Goal: Transaction & Acquisition: Purchase product/service

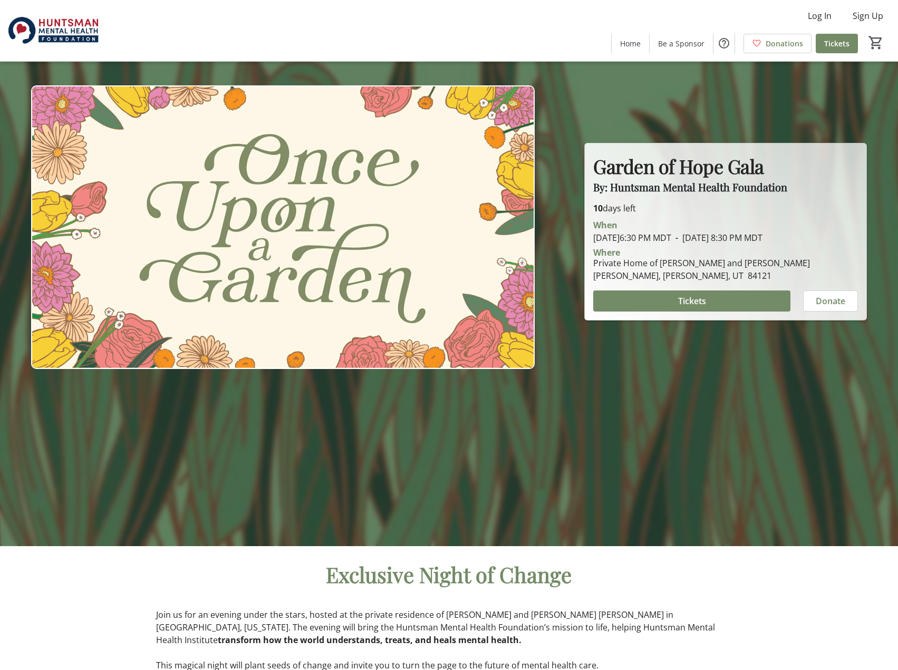
scroll to position [105, 0]
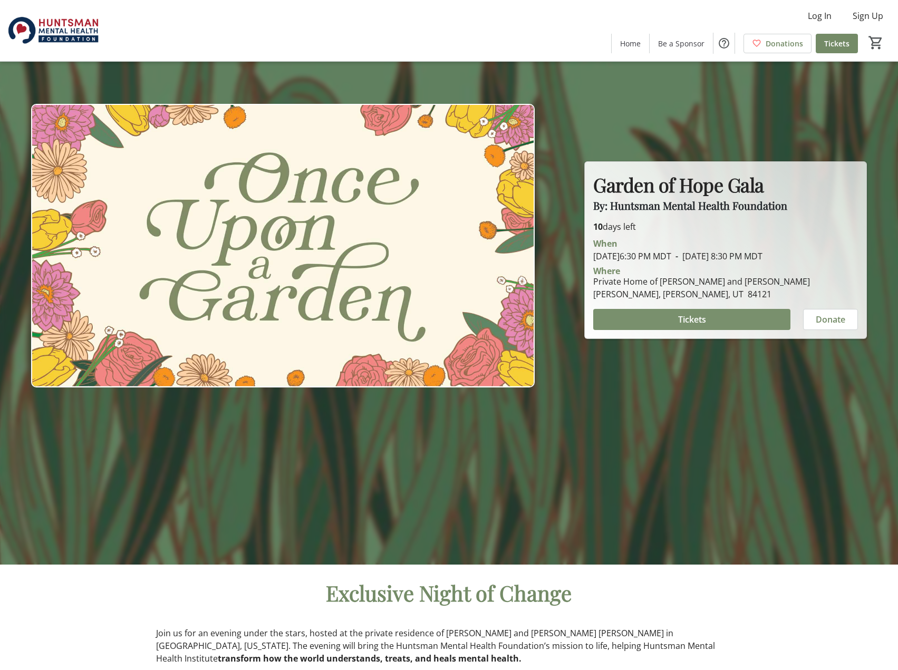
click at [709, 318] on span at bounding box center [691, 319] width 197 height 25
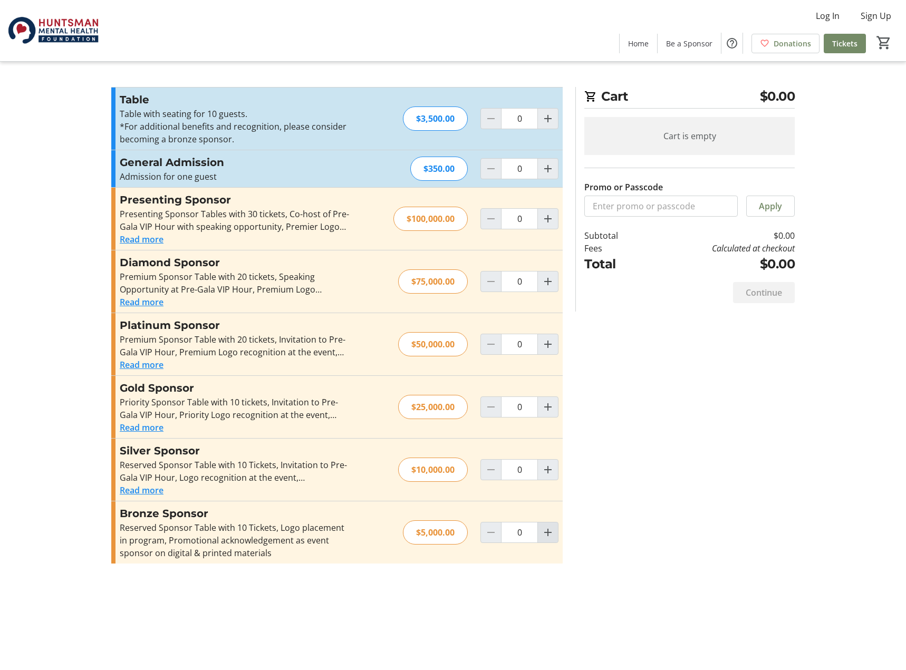
click at [548, 536] on mat-icon "Increment by one" at bounding box center [548, 532] width 13 height 13
type input "1"
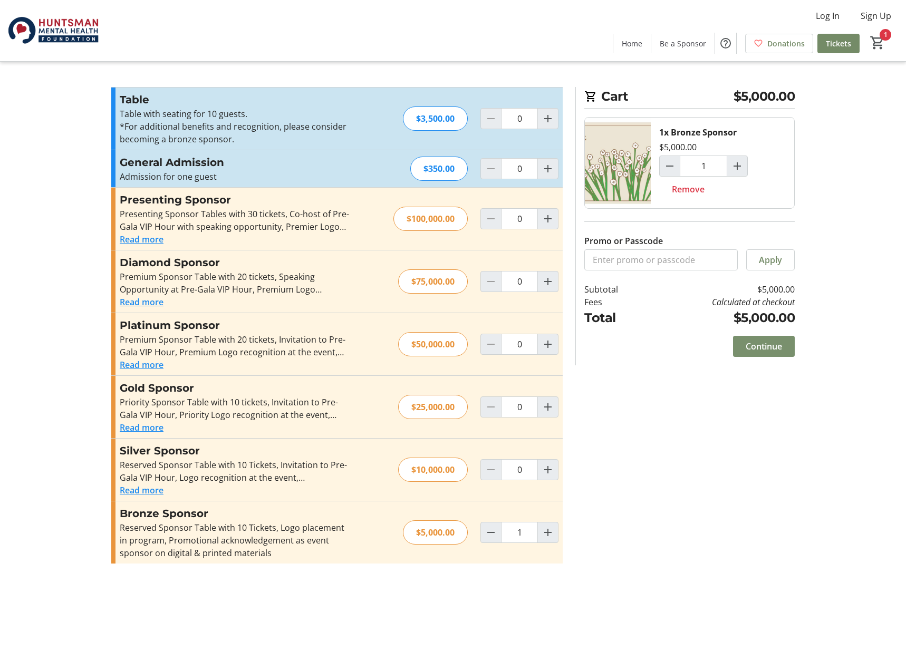
click at [765, 345] on span "Continue" at bounding box center [764, 346] width 36 height 13
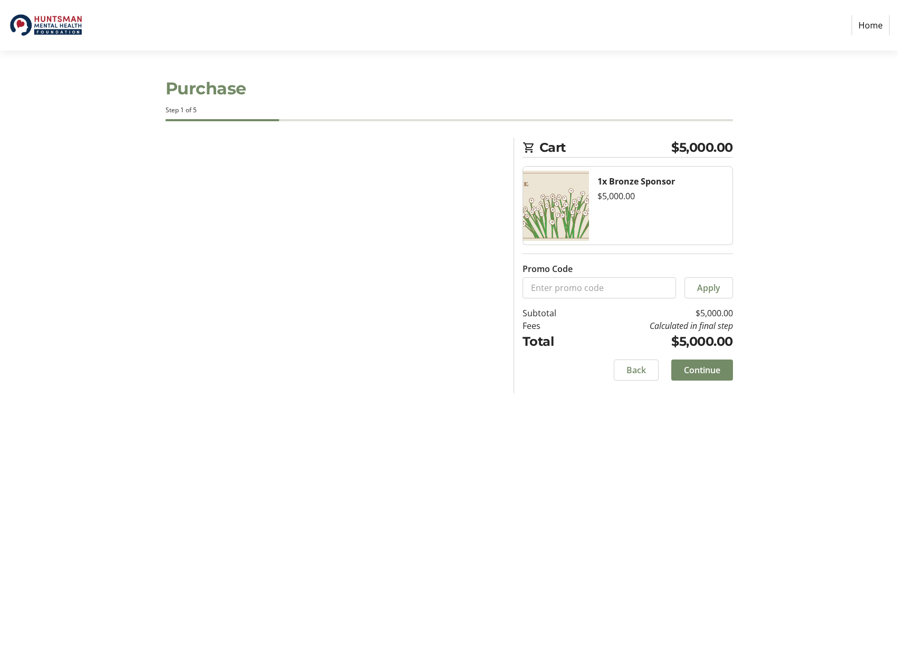
select select "US"
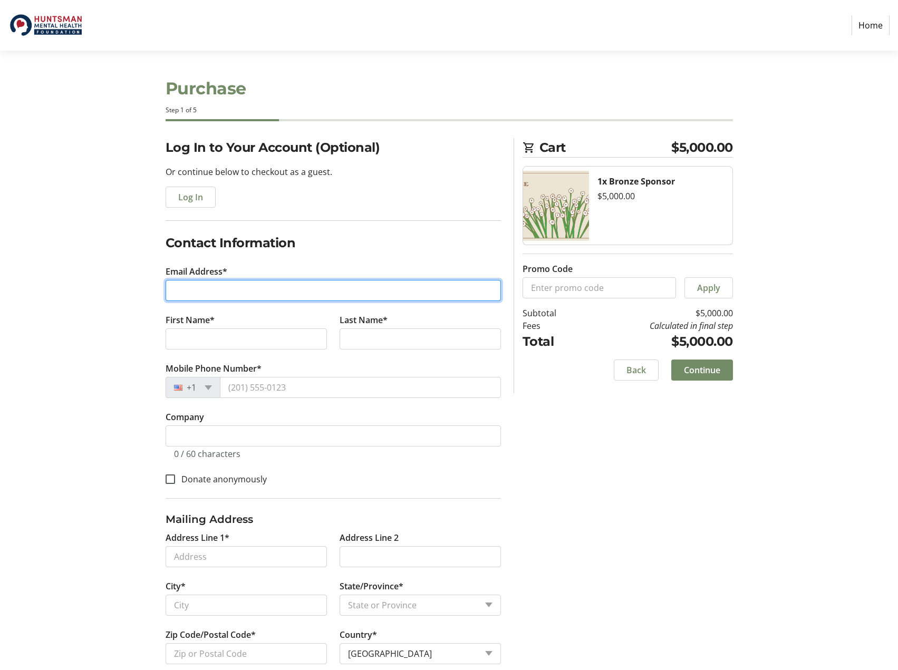
click at [194, 283] on input "Email Address*" at bounding box center [333, 290] width 335 height 21
type input "[PERSON_NAME][EMAIL_ADDRESS][PERSON_NAME][DOMAIN_NAME]"
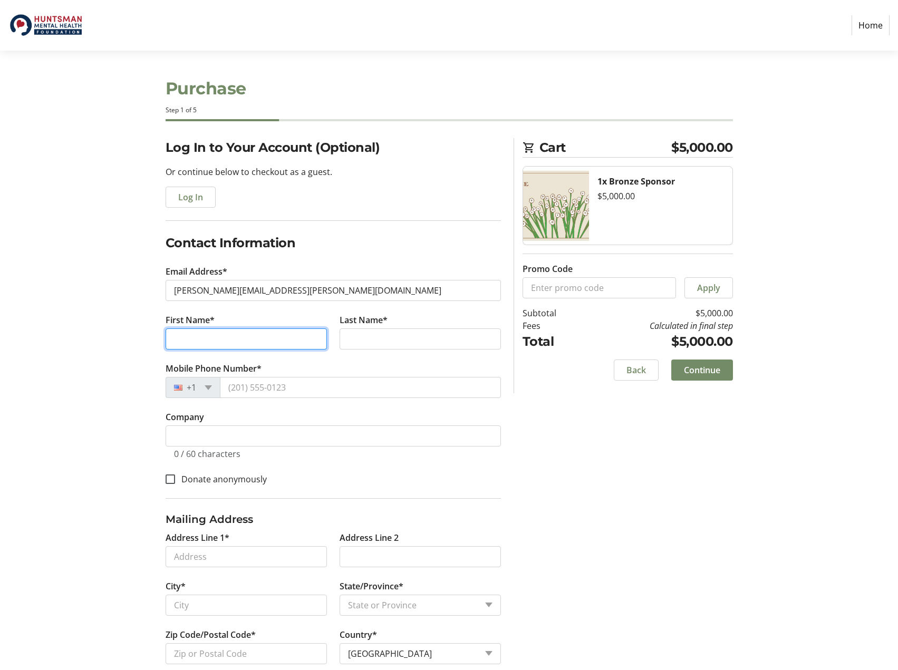
type input "[PERSON_NAME]"
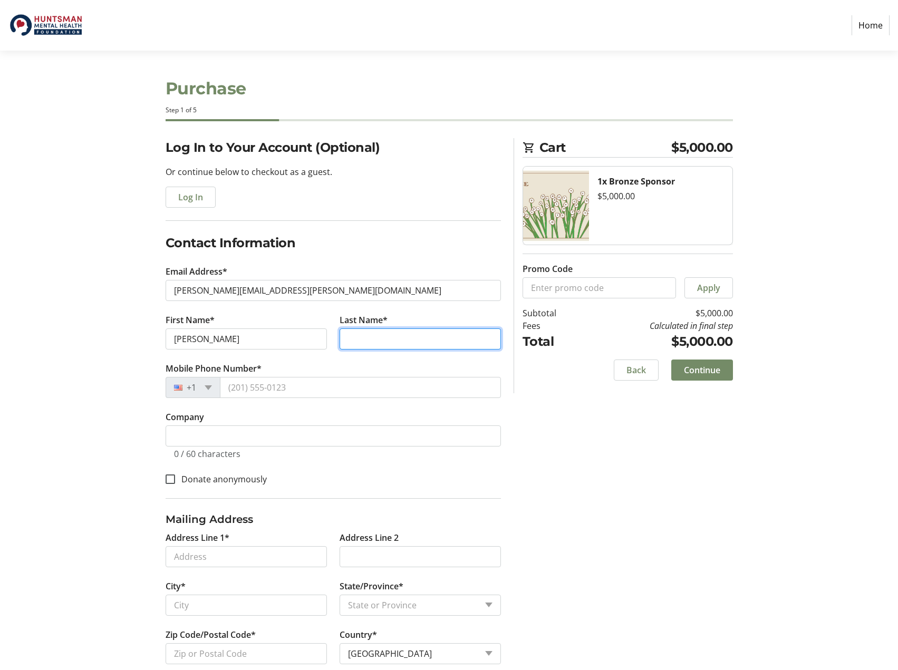
type input "[PERSON_NAME]"
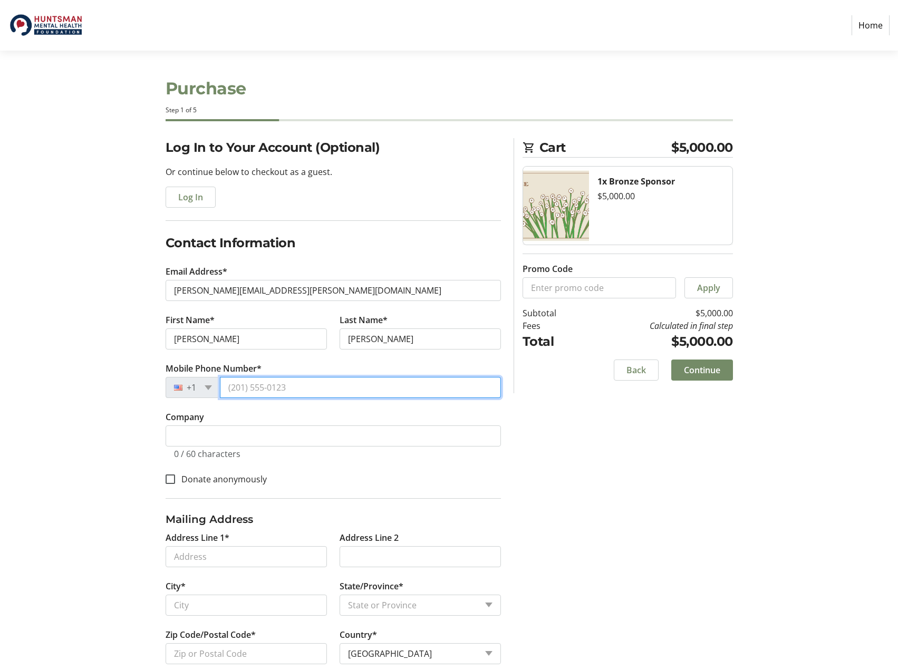
type input "[PHONE_NUMBER]"
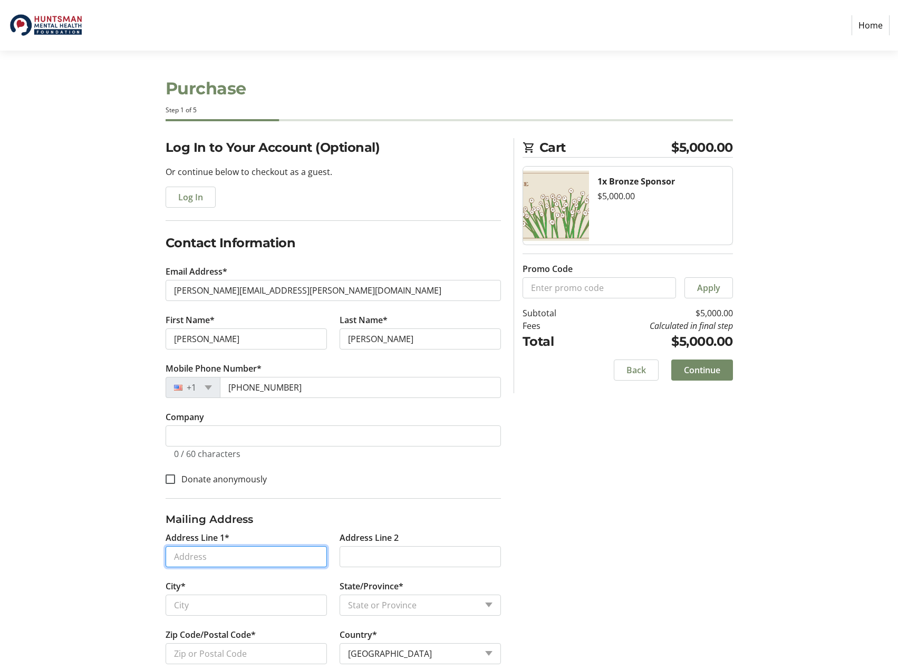
type input "[STREET_ADDRESS][PERSON_NAME]"
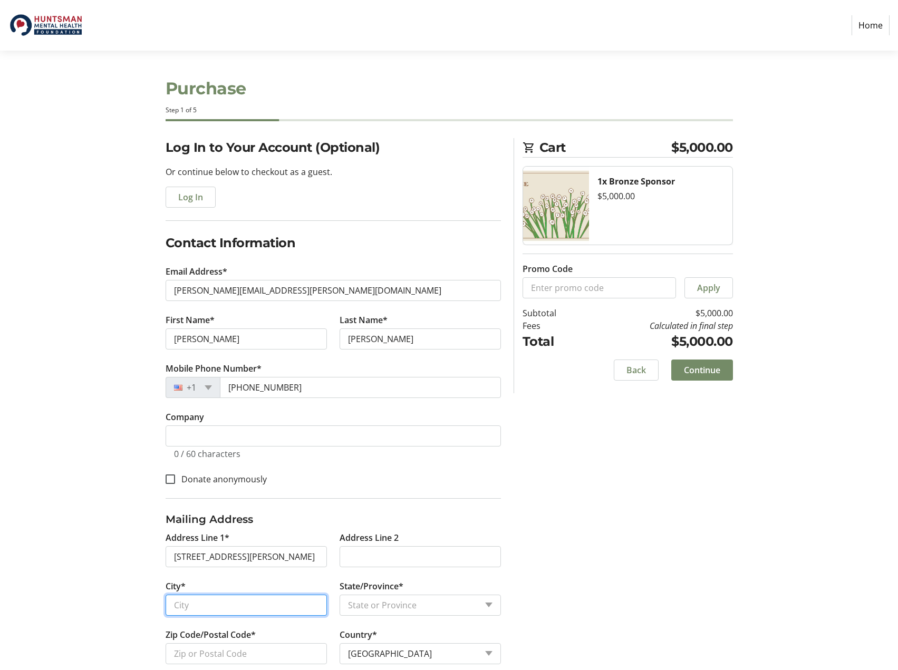
type input "[PERSON_NAME]"
select select "UT"
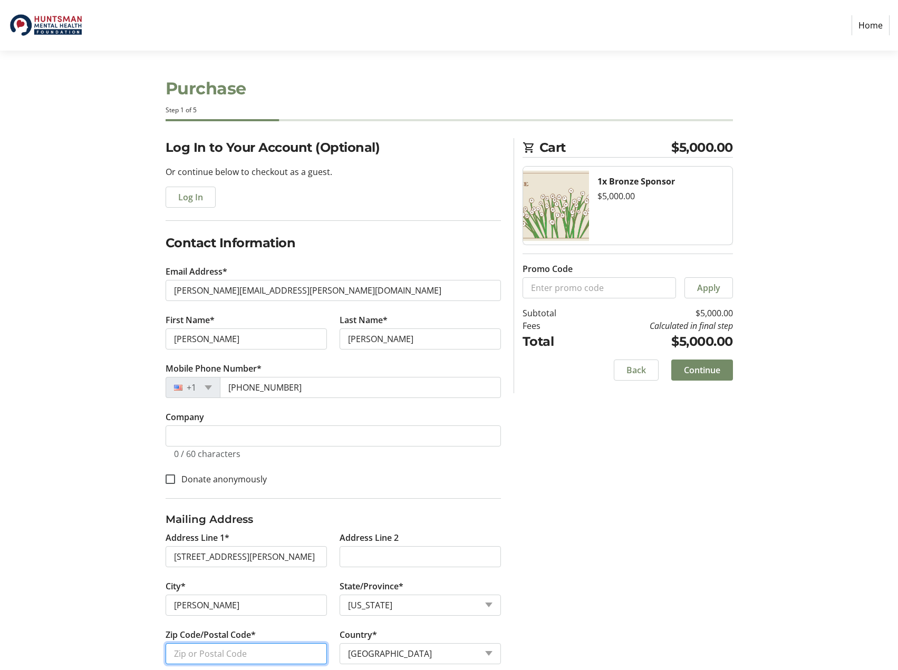
type input "84117"
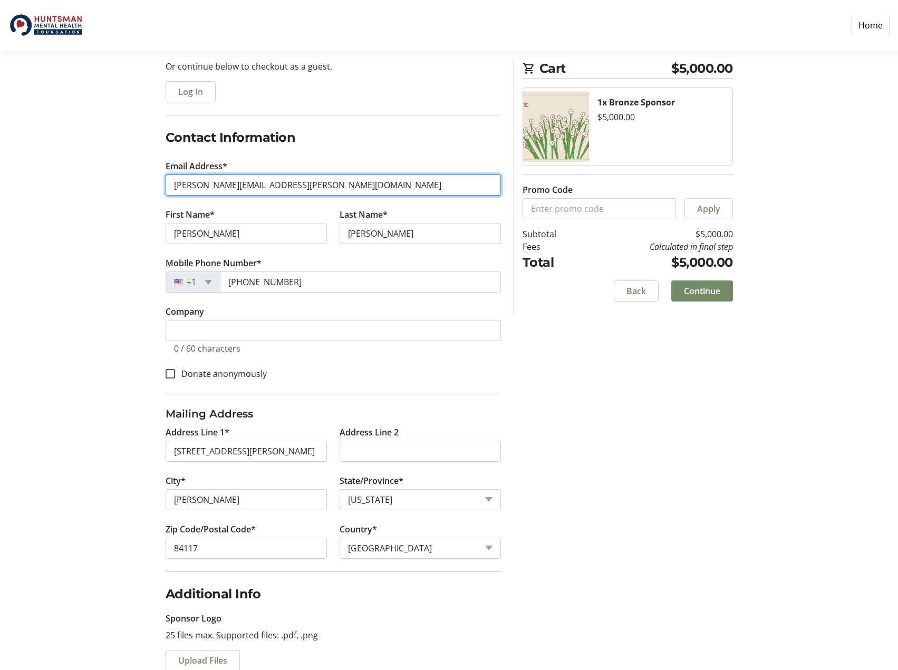
scroll to position [132, 0]
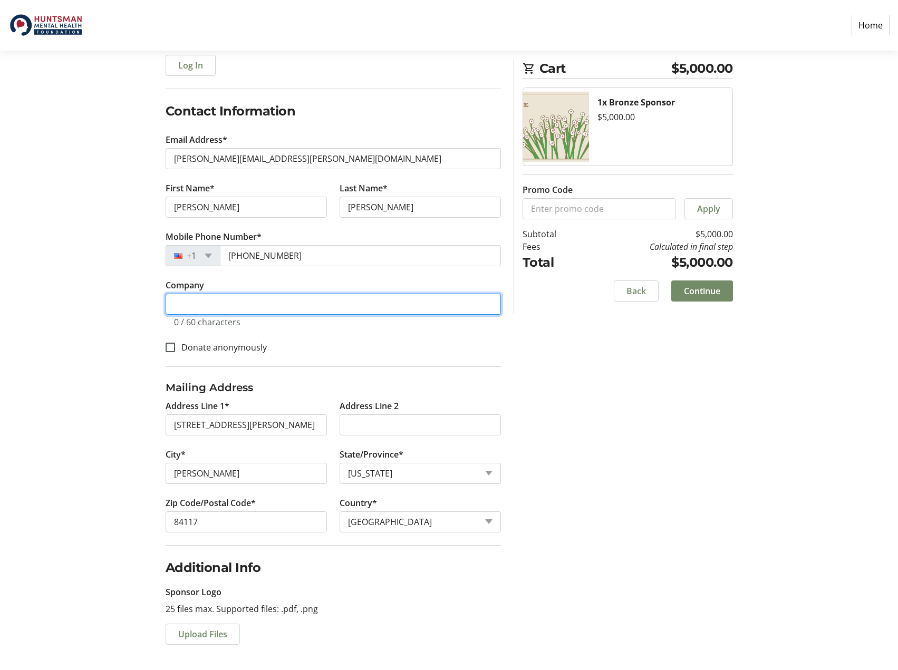
click at [192, 304] on input "Company" at bounding box center [333, 304] width 335 height 21
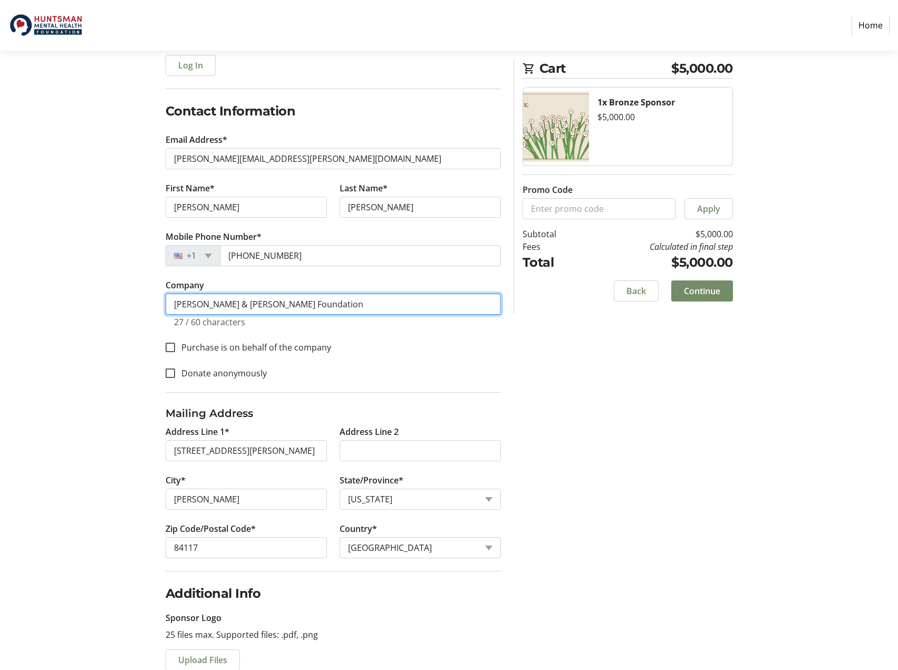
type input "[PERSON_NAME] & [PERSON_NAME] Foundation"
click at [587, 476] on div "Log In to Your Account (Optional) Or continue below to checkout as a guest. Log…" at bounding box center [449, 351] width 696 height 690
click at [168, 344] on input "Purchase is on behalf of the company" at bounding box center [170, 347] width 9 height 9
checkbox input "true"
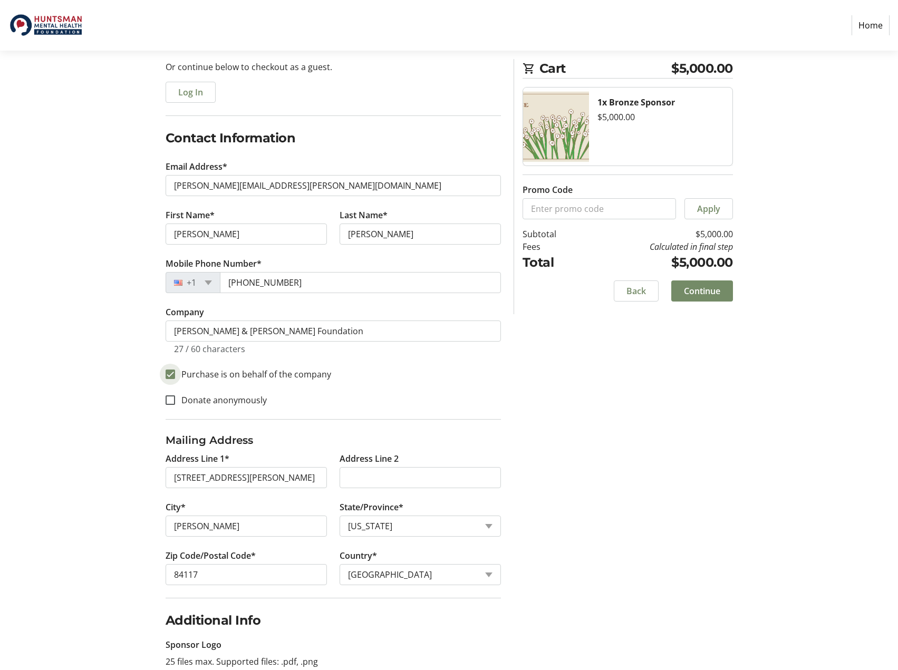
scroll to position [158, 0]
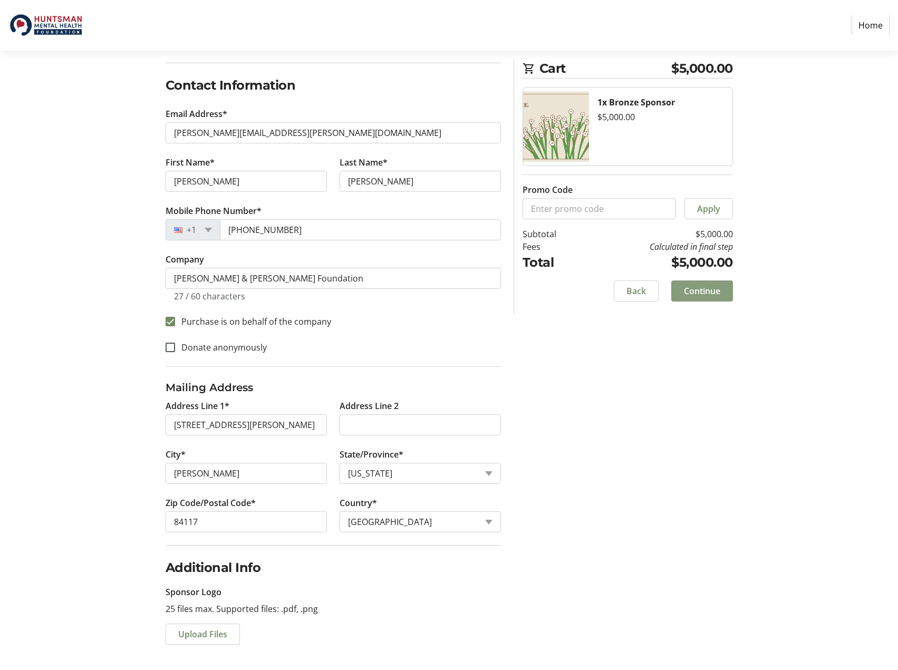
click at [707, 292] on span "Continue" at bounding box center [702, 291] width 36 height 13
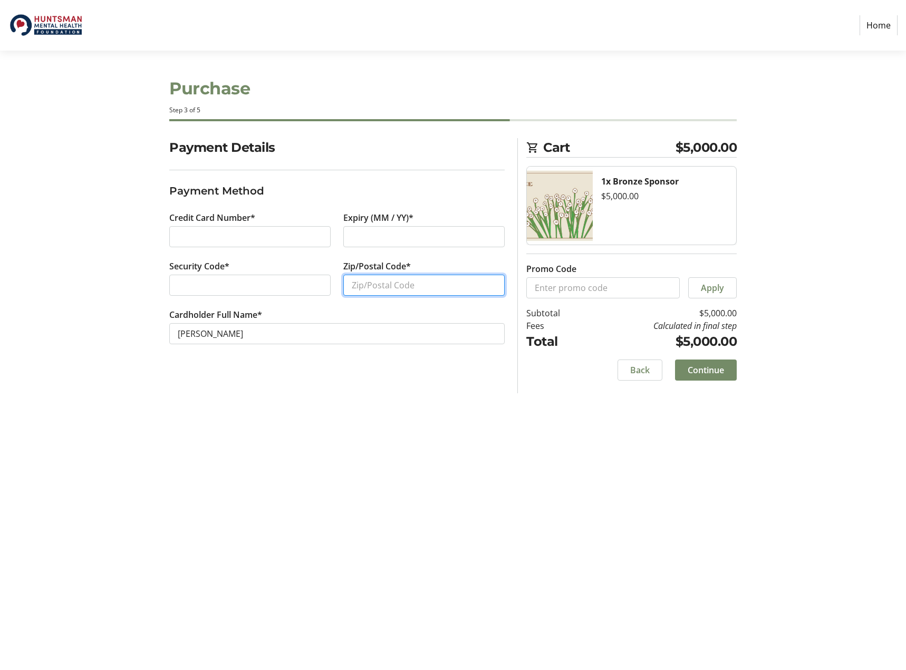
click at [416, 283] on input "Zip/Postal Code*" at bounding box center [423, 285] width 161 height 21
type input "84117"
click at [707, 366] on span "Continue" at bounding box center [706, 370] width 36 height 13
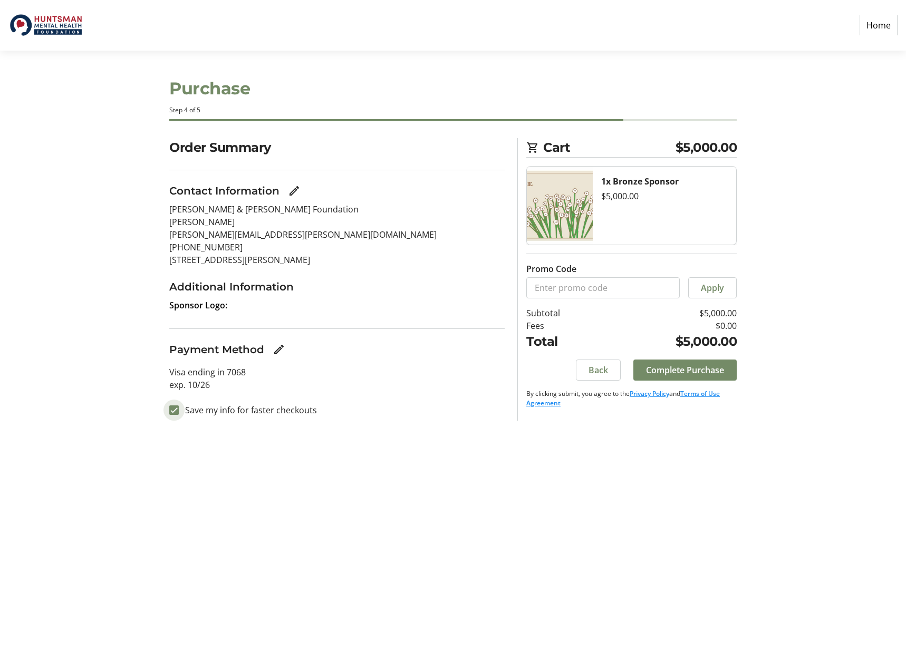
click at [171, 409] on input "Save my info for faster checkouts" at bounding box center [173, 409] width 9 height 9
checkbox input "false"
click at [702, 370] on span "Complete Purchase" at bounding box center [685, 370] width 78 height 13
